Goal: Task Accomplishment & Management: Manage account settings

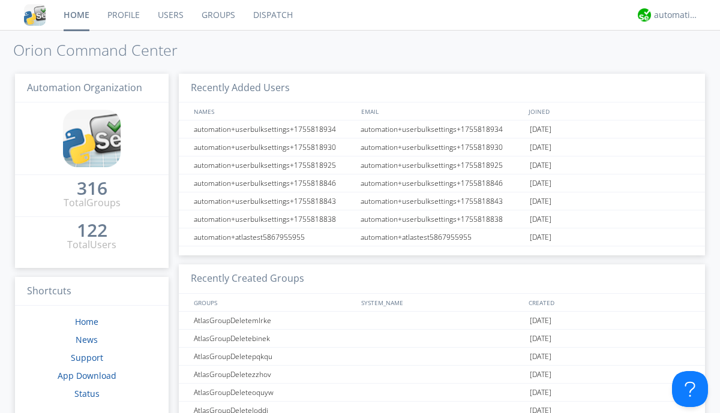
click at [170, 15] on link "Users" at bounding box center [171, 15] width 44 height 30
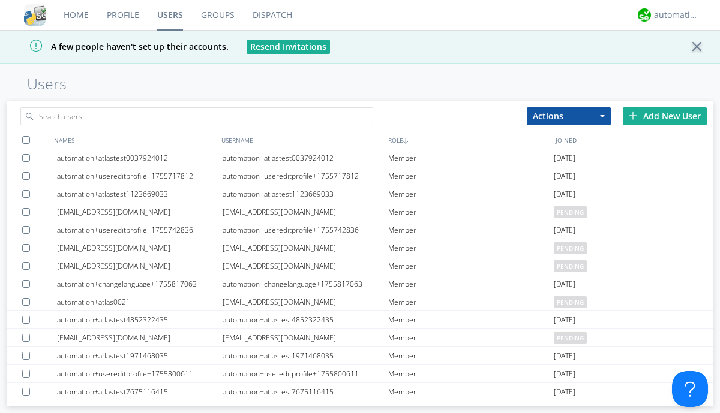
click at [665, 116] on div "Add New User" at bounding box center [665, 116] width 84 height 18
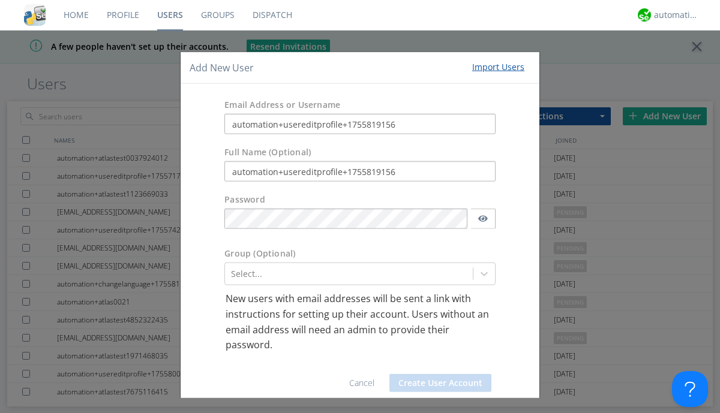
type input "automation+usereditprofile+1755819156"
click at [436, 383] on button "Create User Account" at bounding box center [440, 383] width 102 height 18
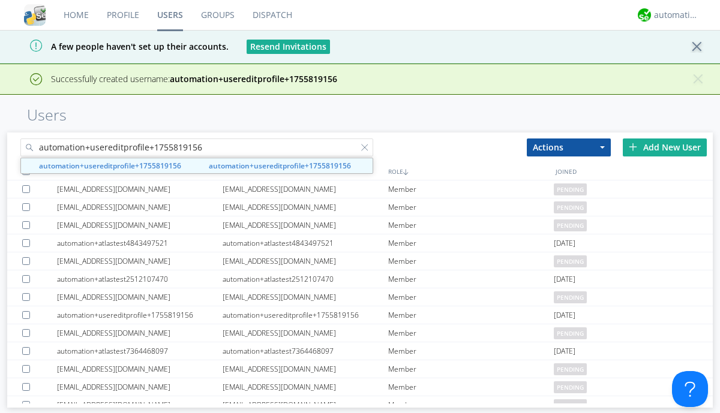
type input "automation+usereditprofile+1755819156"
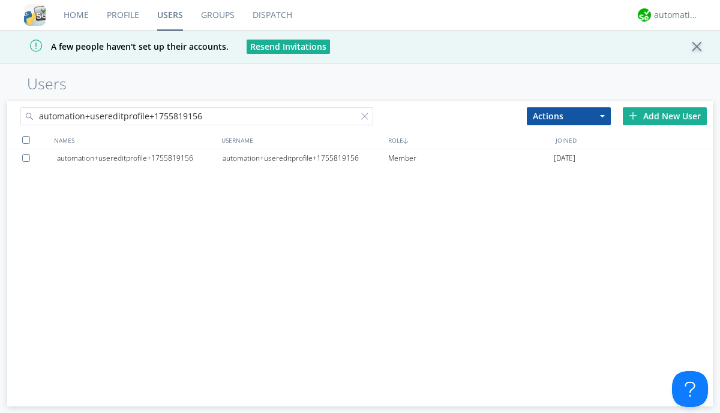
click at [305, 158] on div "automation+usereditprofile+1755819156" at bounding box center [306, 158] width 166 height 18
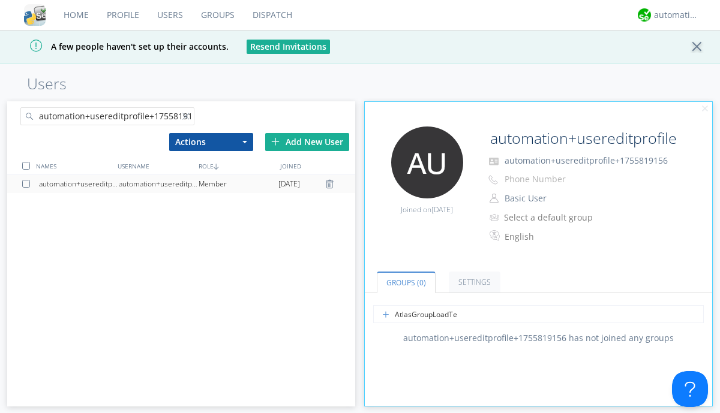
type input "AtlasGroupLoadTest"
